Goal: Find contact information: Find contact information

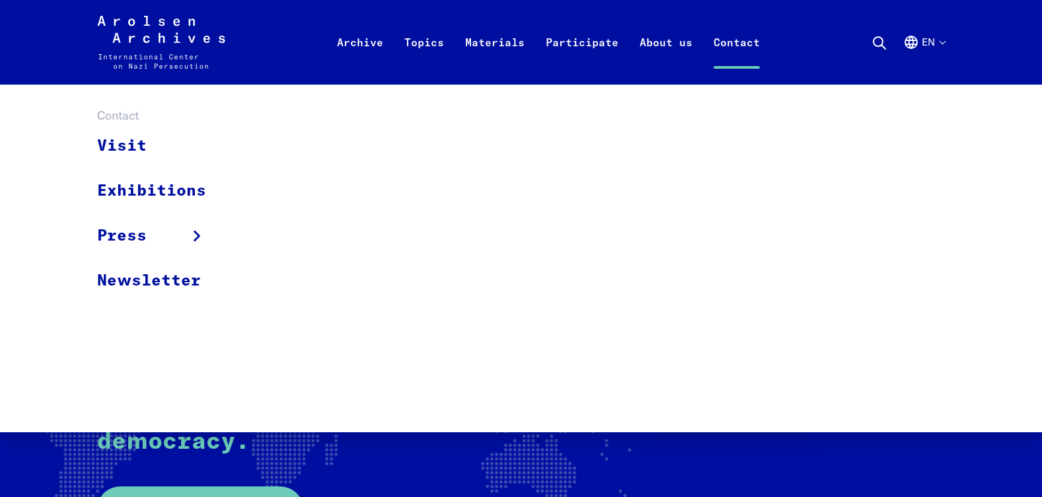
click at [736, 39] on link "Contact" at bounding box center [736, 58] width 67 height 53
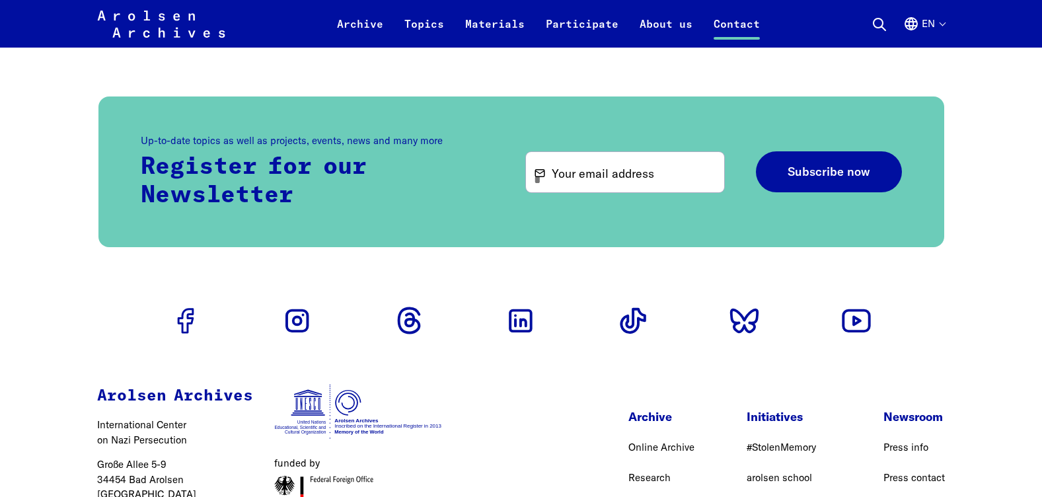
scroll to position [4036, 0]
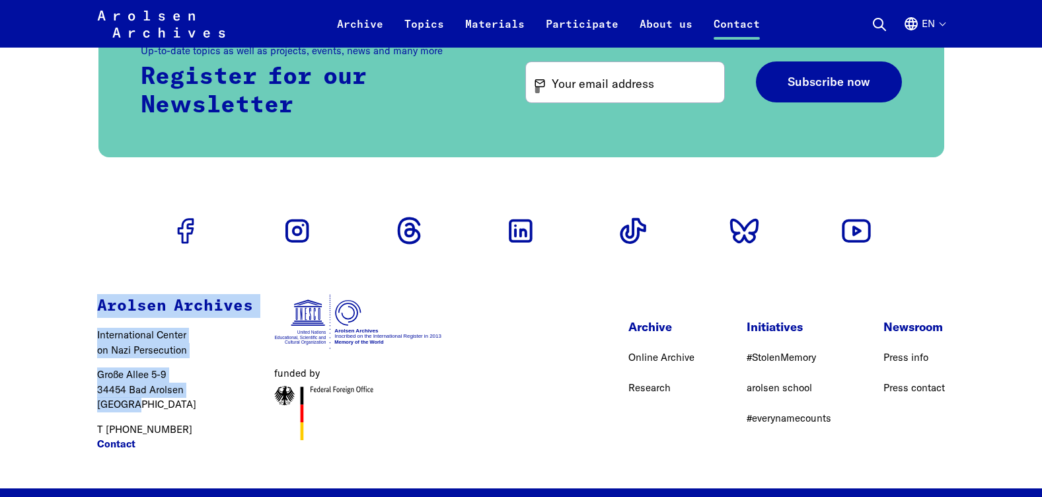
drag, startPoint x: 90, startPoint y: 260, endPoint x: 192, endPoint y: 362, distance: 144.9
click at [192, 362] on div "Arolsen Archives International Center on Nazi Persecution Große Allee 5-9 34454…" at bounding box center [271, 378] width 450 height 221
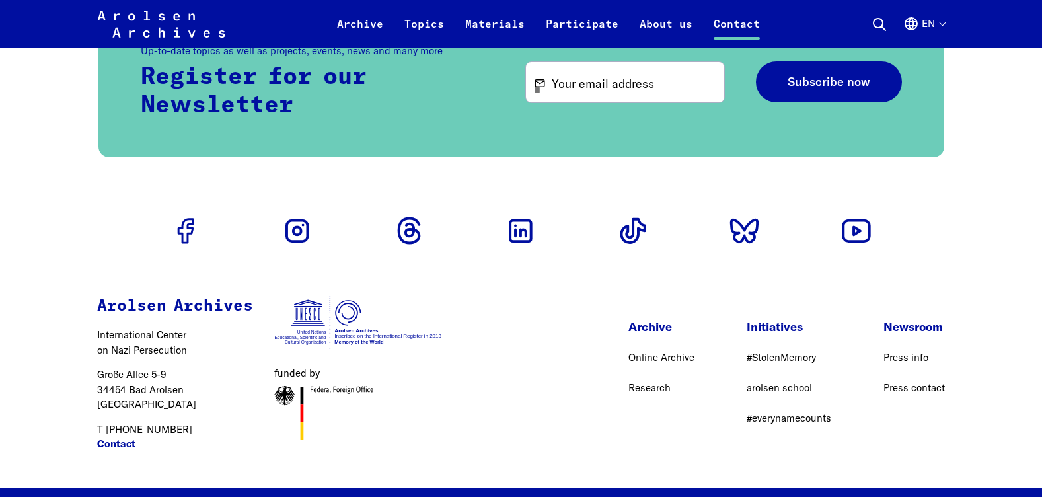
drag, startPoint x: 192, startPoint y: 362, endPoint x: 255, endPoint y: 389, distance: 68.4
click at [255, 389] on div "Arolsen Archives International Center on Nazi Persecution Große Allee 5-9 34454…" at bounding box center [271, 378] width 450 height 221
drag, startPoint x: 91, startPoint y: 353, endPoint x: 172, endPoint y: 362, distance: 81.8
click at [172, 362] on div "Arolsen Archives International Center on Nazi Persecution Große Allee 5-9 34454…" at bounding box center [271, 378] width 450 height 221
drag, startPoint x: 172, startPoint y: 362, endPoint x: 122, endPoint y: 359, distance: 50.3
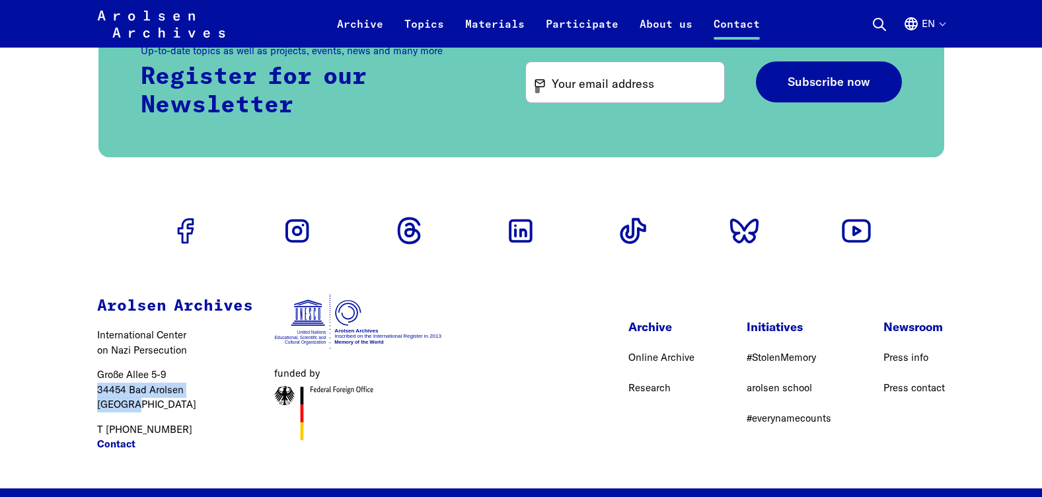
copy p "34454 Bad Arolsen Germany"
